Goal: Understand process/instructions: Learn how to perform a task or action

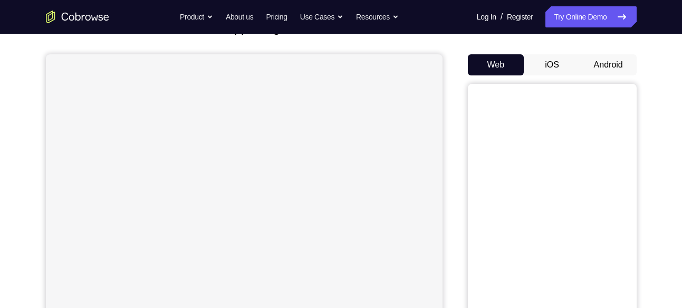
scroll to position [83, 0]
click at [604, 60] on button "Android" at bounding box center [608, 64] width 56 height 21
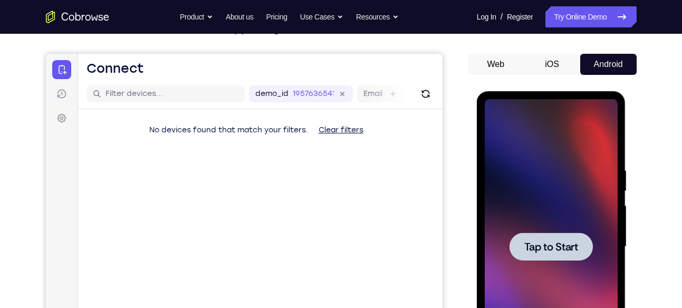
scroll to position [83, 0]
click at [341, 94] on icon at bounding box center [342, 95] width 12 height 12
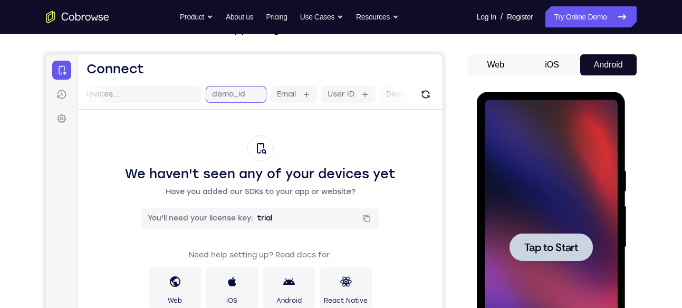
scroll to position [0, 53]
click at [559, 239] on div at bounding box center [550, 247] width 83 height 28
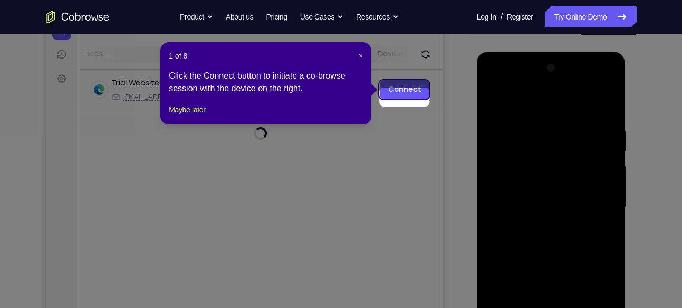
scroll to position [114, 0]
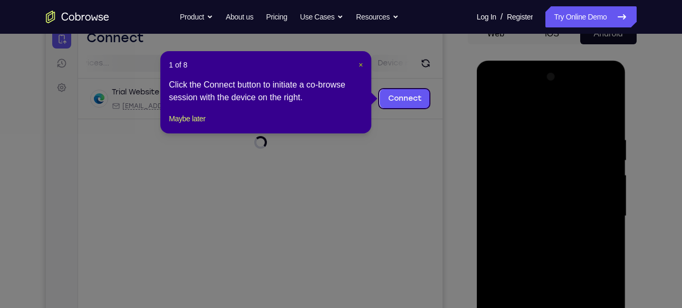
click at [358, 67] on span "×" at bounding box center [360, 65] width 4 height 8
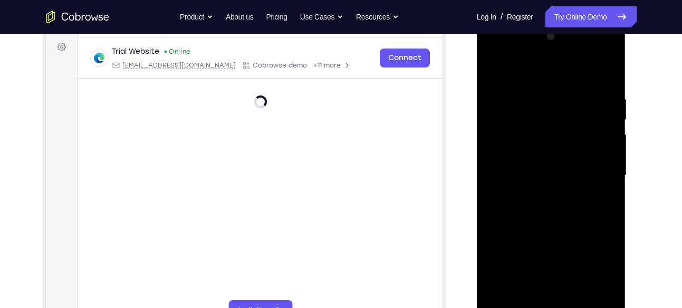
scroll to position [155, 0]
click at [595, 52] on div at bounding box center [550, 174] width 133 height 295
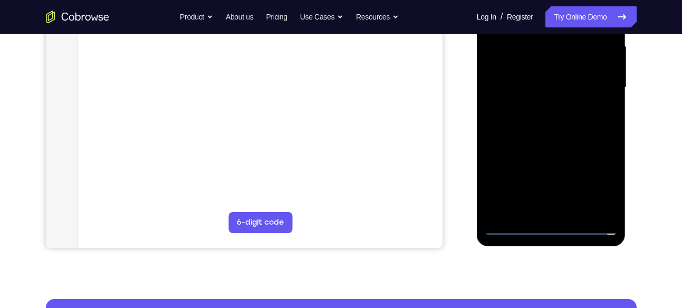
scroll to position [244, 0]
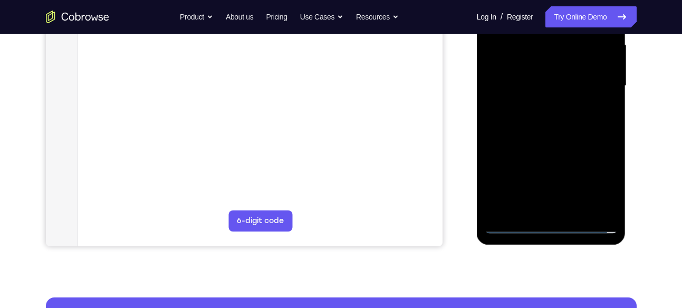
click at [552, 220] on div at bounding box center [550, 85] width 133 height 295
click at [551, 224] on div at bounding box center [550, 85] width 133 height 295
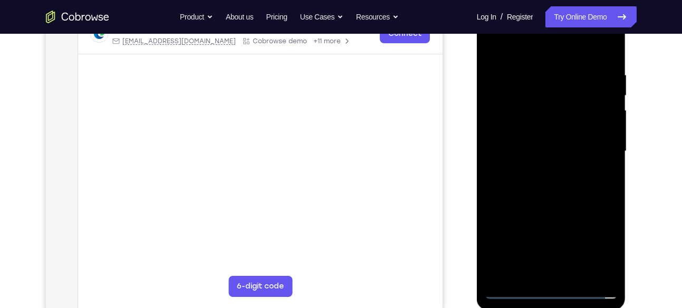
scroll to position [178, 0]
click at [590, 248] on div at bounding box center [550, 151] width 133 height 295
click at [599, 246] on div at bounding box center [550, 151] width 133 height 295
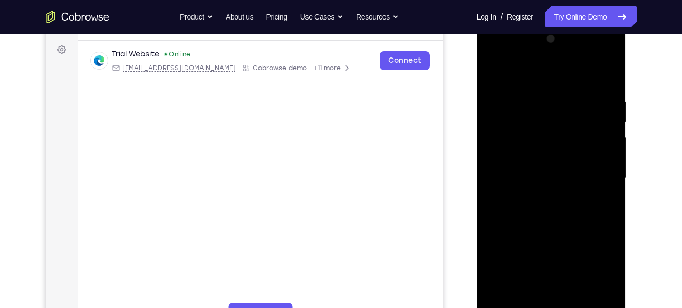
scroll to position [149, 0]
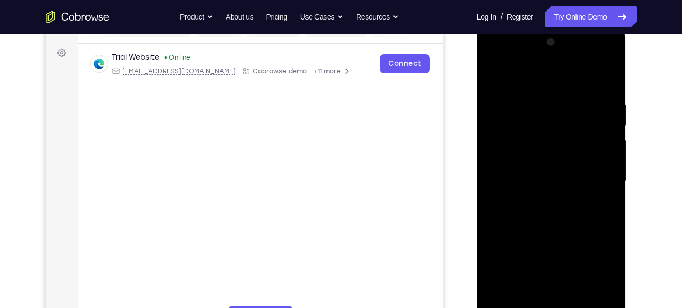
click at [495, 56] on div at bounding box center [550, 181] width 133 height 295
click at [507, 143] on div at bounding box center [550, 181] width 133 height 295
click at [529, 180] on div at bounding box center [550, 181] width 133 height 295
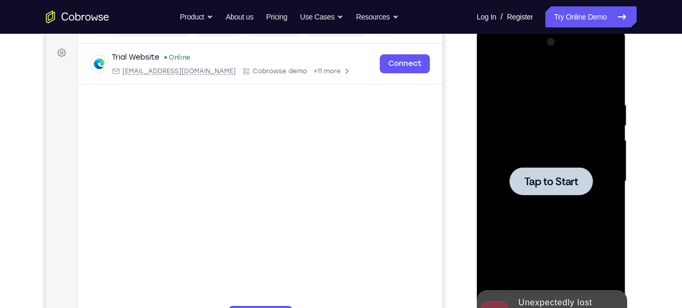
click at [536, 170] on div at bounding box center [550, 181] width 83 height 28
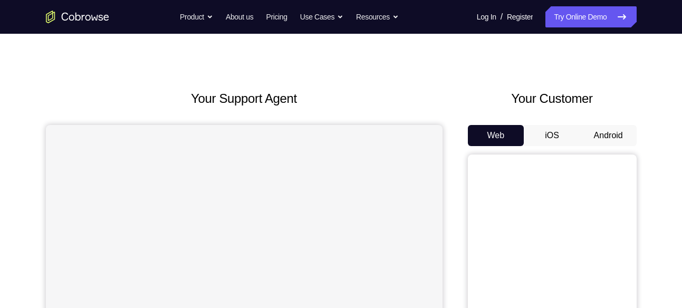
scroll to position [11, 0]
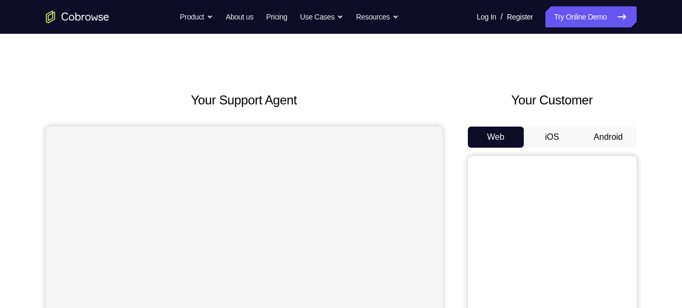
click at [609, 135] on button "Android" at bounding box center [608, 137] width 56 height 21
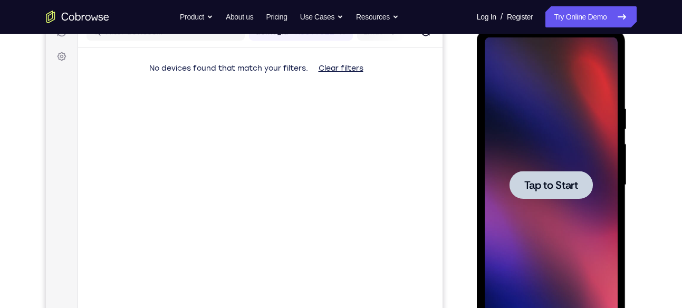
scroll to position [0, 0]
click at [535, 182] on span "Tap to Start" at bounding box center [551, 185] width 54 height 11
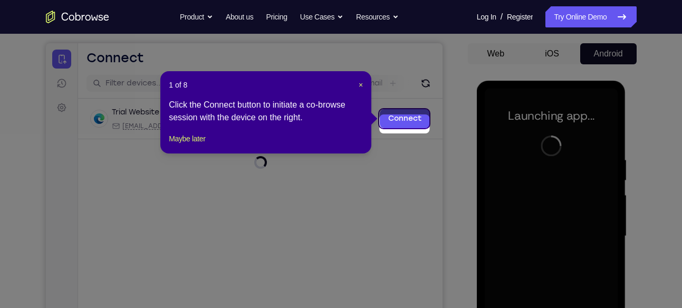
scroll to position [85, 0]
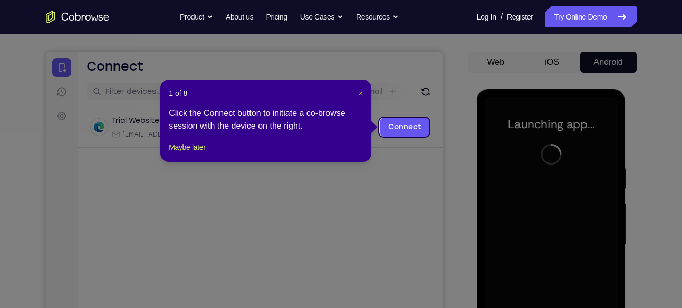
click at [362, 93] on span "×" at bounding box center [360, 93] width 4 height 8
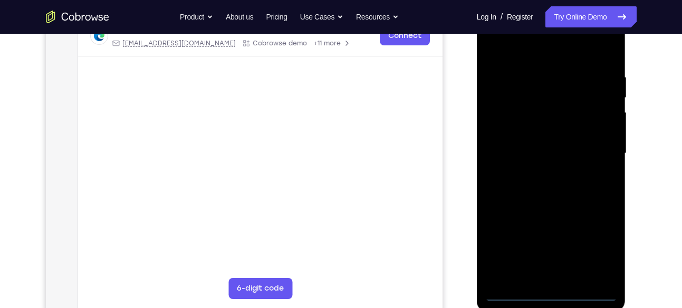
scroll to position [186, 0]
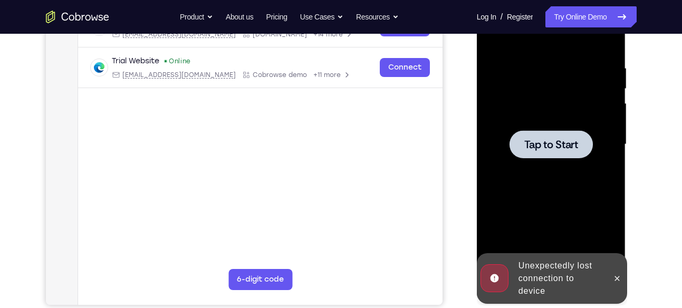
click at [544, 143] on span "Tap to Start" at bounding box center [551, 144] width 54 height 11
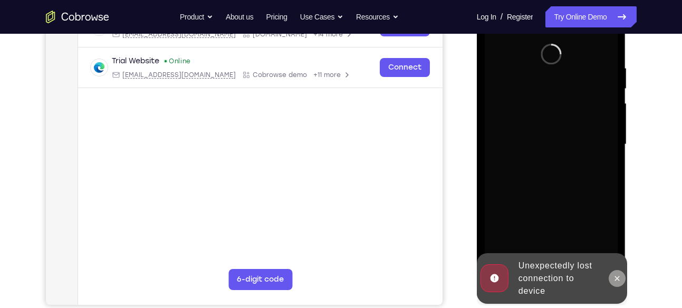
click at [617, 279] on icon at bounding box center [617, 278] width 8 height 8
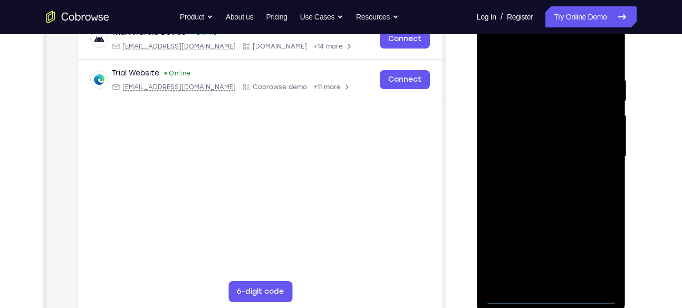
scroll to position [185, 0]
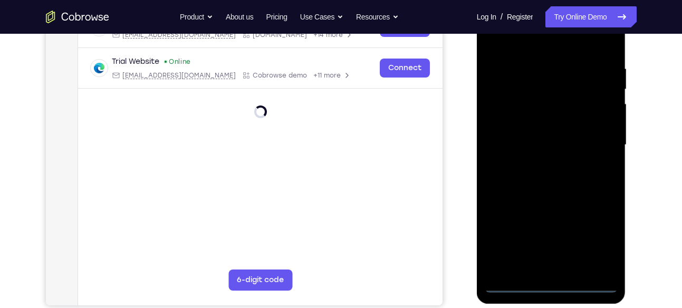
click at [552, 281] on div at bounding box center [550, 144] width 133 height 295
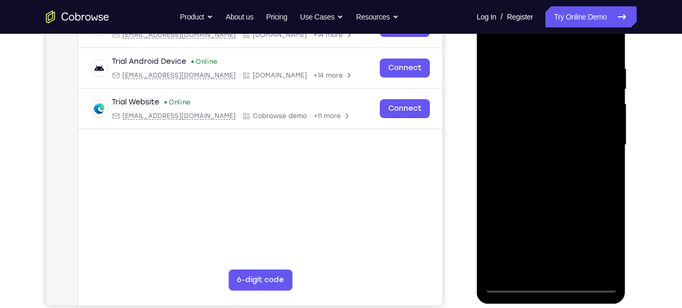
click at [599, 240] on div at bounding box center [550, 144] width 133 height 295
click at [523, 44] on div at bounding box center [550, 144] width 133 height 295
click at [510, 118] on div at bounding box center [550, 144] width 133 height 295
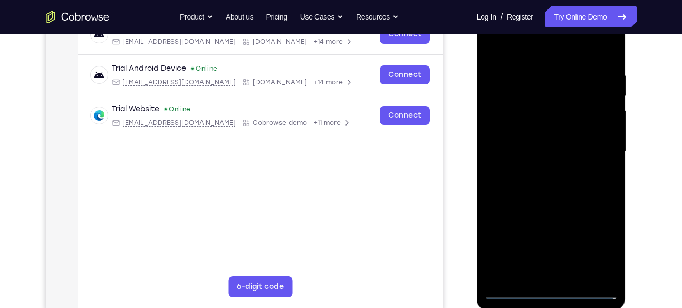
scroll to position [178, 0]
click at [518, 144] on div at bounding box center [550, 152] width 133 height 295
click at [520, 139] on div at bounding box center [550, 152] width 133 height 295
click at [530, 156] on div at bounding box center [550, 152] width 133 height 295
click at [549, 265] on div at bounding box center [550, 152] width 133 height 295
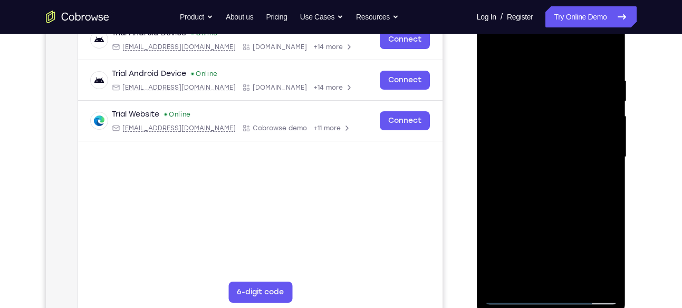
scroll to position [172, 0]
click at [587, 60] on div at bounding box center [550, 157] width 133 height 295
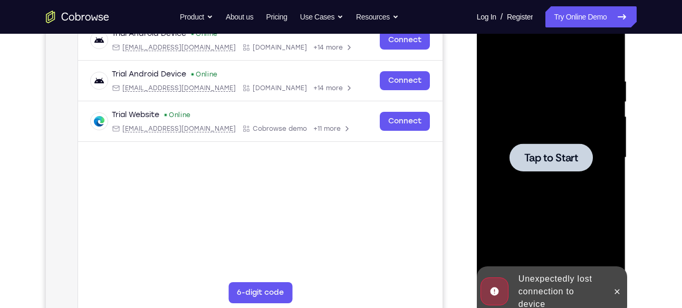
click at [552, 167] on div at bounding box center [550, 157] width 83 height 28
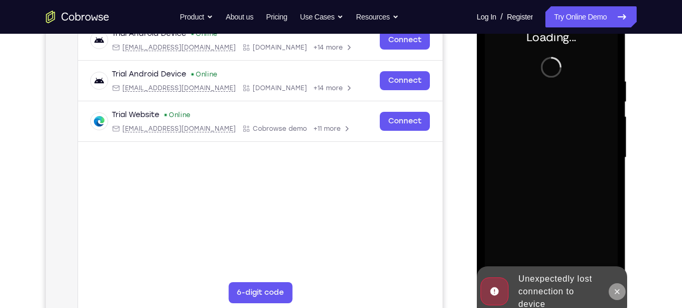
click at [615, 289] on icon at bounding box center [617, 291] width 5 height 5
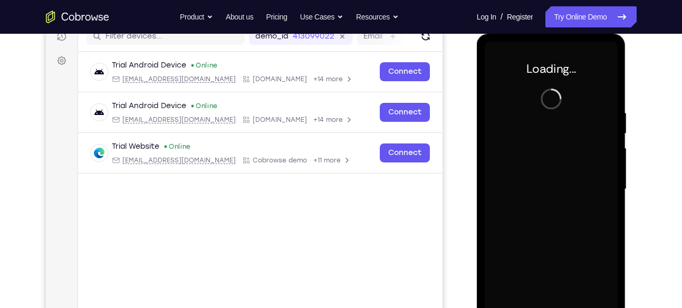
scroll to position [140, 0]
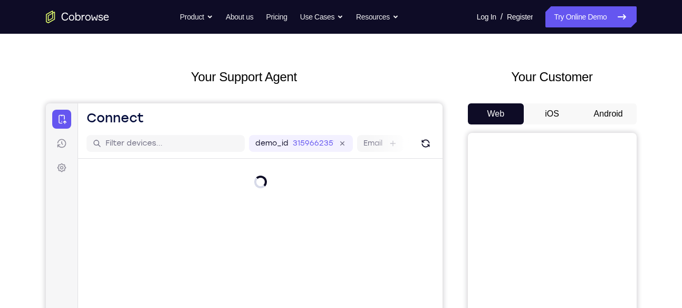
scroll to position [30, 0]
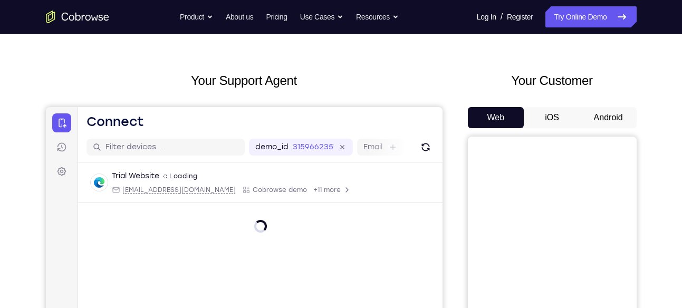
click at [604, 114] on button "Android" at bounding box center [608, 117] width 56 height 21
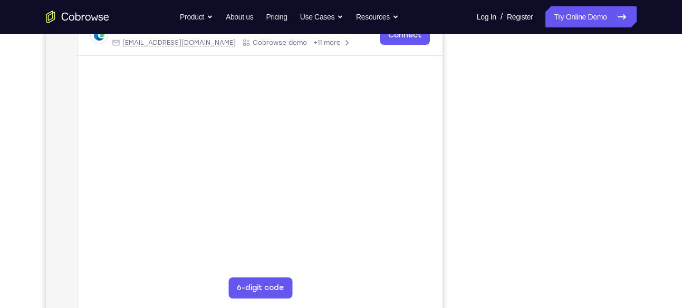
scroll to position [72, 0]
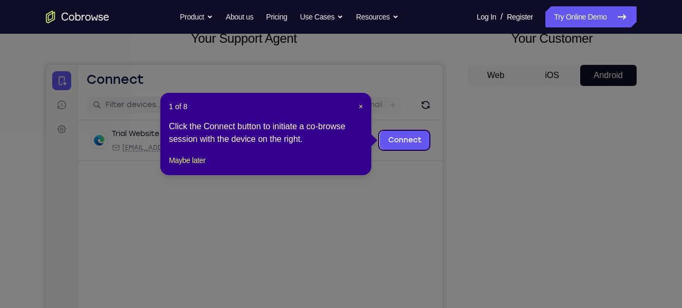
click at [356, 108] on header "1 of 8 ×" at bounding box center [266, 106] width 194 height 11
click at [357, 106] on header "1 of 8 ×" at bounding box center [266, 106] width 194 height 11
click at [359, 105] on span "×" at bounding box center [360, 106] width 4 height 8
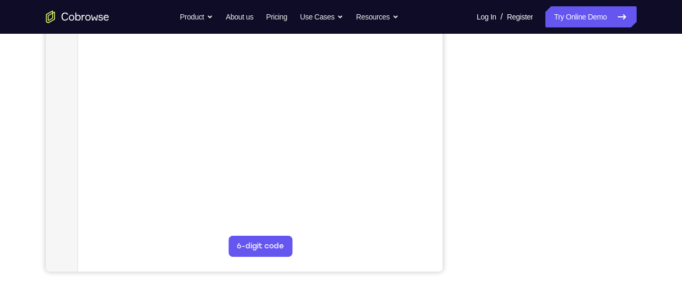
scroll to position [220, 0]
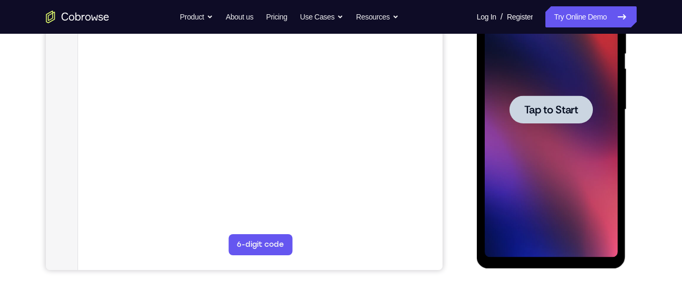
click at [529, 111] on span "Tap to Start" at bounding box center [551, 109] width 54 height 11
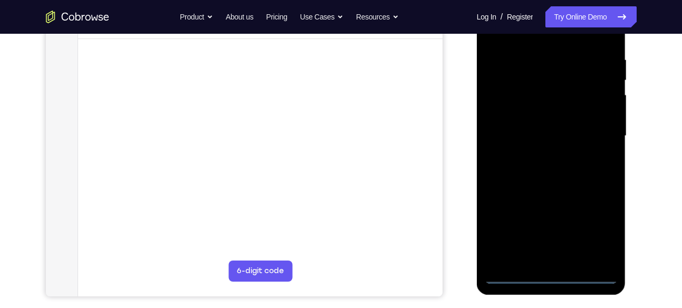
scroll to position [170, 0]
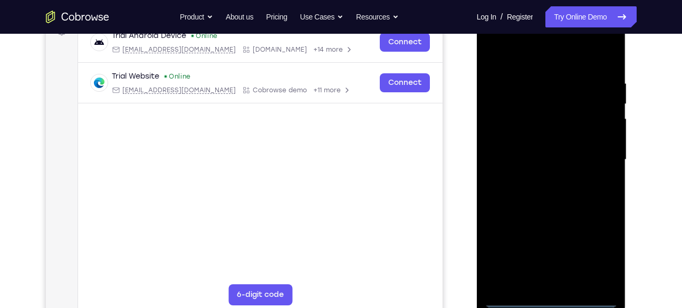
click at [550, 297] on div at bounding box center [550, 159] width 133 height 295
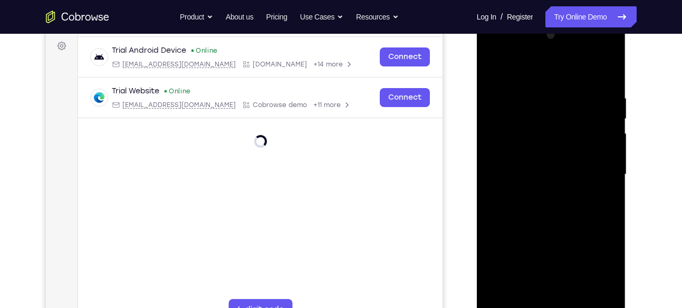
scroll to position [152, 0]
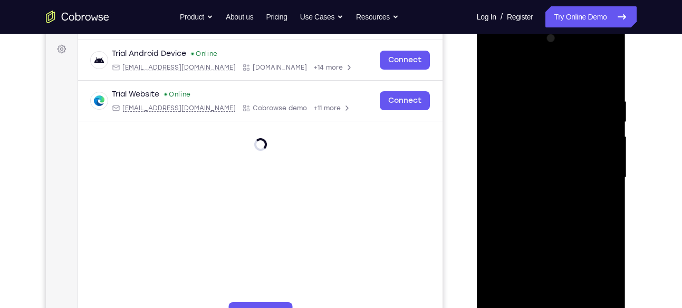
click at [596, 278] on div at bounding box center [550, 177] width 133 height 295
click at [517, 75] on div at bounding box center [550, 177] width 133 height 295
click at [504, 143] on div at bounding box center [550, 177] width 133 height 295
click at [519, 177] on div at bounding box center [550, 177] width 133 height 295
click at [545, 163] on div at bounding box center [550, 177] width 133 height 295
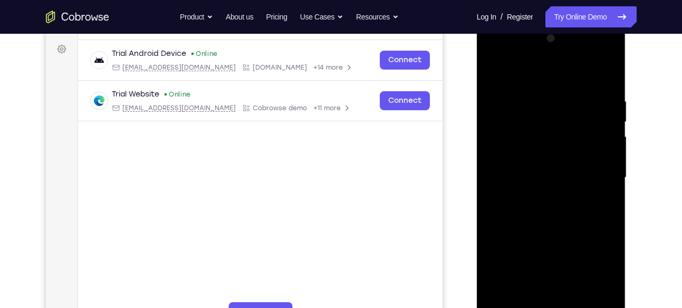
click at [537, 192] on div at bounding box center [550, 177] width 133 height 295
click at [542, 299] on div at bounding box center [550, 177] width 133 height 295
click at [585, 86] on div at bounding box center [550, 177] width 133 height 295
click at [567, 124] on div at bounding box center [550, 177] width 133 height 295
click at [488, 70] on div at bounding box center [550, 177] width 133 height 295
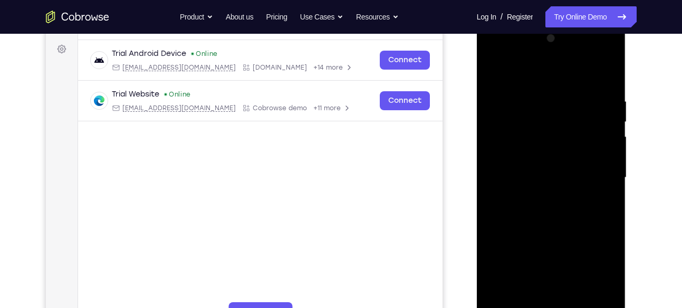
click at [500, 70] on div at bounding box center [550, 177] width 133 height 295
click at [595, 71] on div at bounding box center [550, 177] width 133 height 295
click at [528, 99] on div at bounding box center [550, 177] width 133 height 295
drag, startPoint x: 586, startPoint y: 260, endPoint x: 565, endPoint y: 60, distance: 201.9
click at [565, 60] on div at bounding box center [550, 177] width 133 height 295
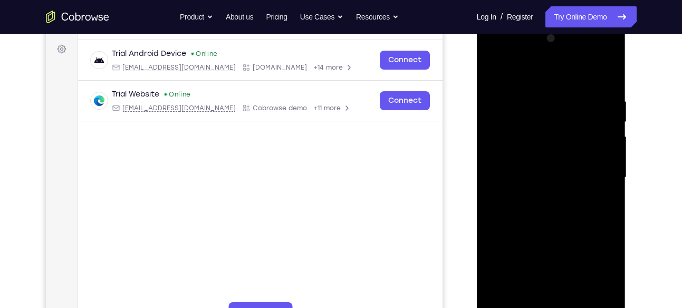
drag, startPoint x: 555, startPoint y: 252, endPoint x: 548, endPoint y: 60, distance: 192.5
click at [548, 60] on div at bounding box center [550, 177] width 133 height 295
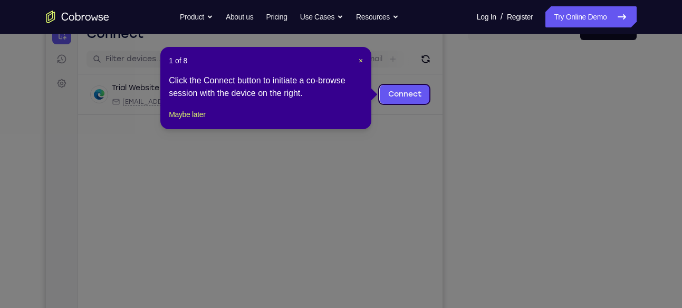
scroll to position [119, 0]
click at [363, 56] on div "1 of 8 × Click the Connect button to initiate a co-browse session with the devi…" at bounding box center [265, 87] width 211 height 82
click at [359, 62] on span "×" at bounding box center [360, 60] width 4 height 8
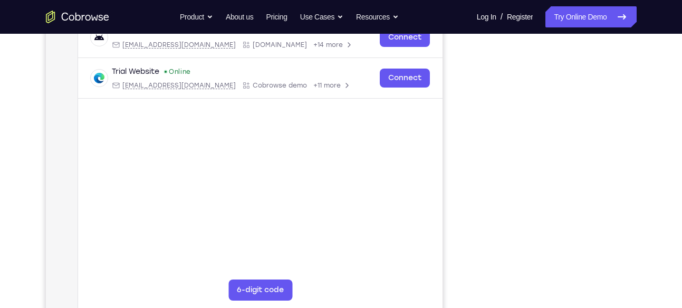
scroll to position [170, 0]
